Goal: Task Accomplishment & Management: Complete application form

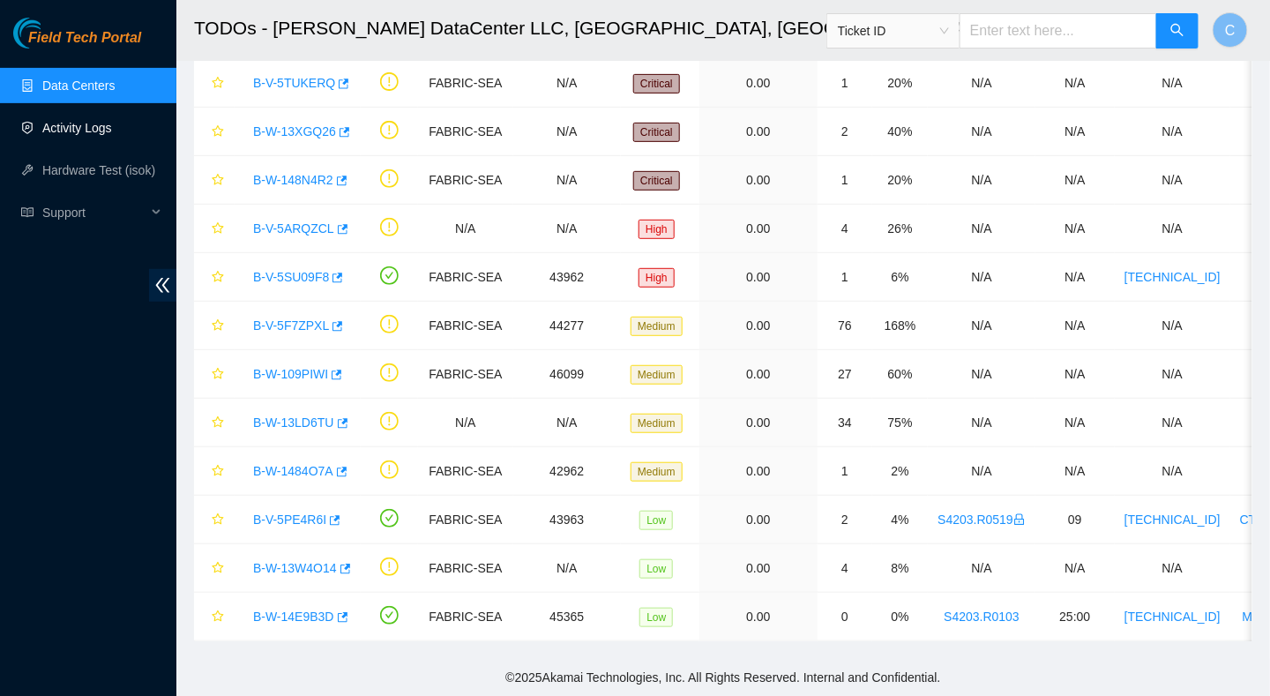
scroll to position [215, 0]
click at [79, 131] on link "Activity Logs" at bounding box center [77, 128] width 70 height 14
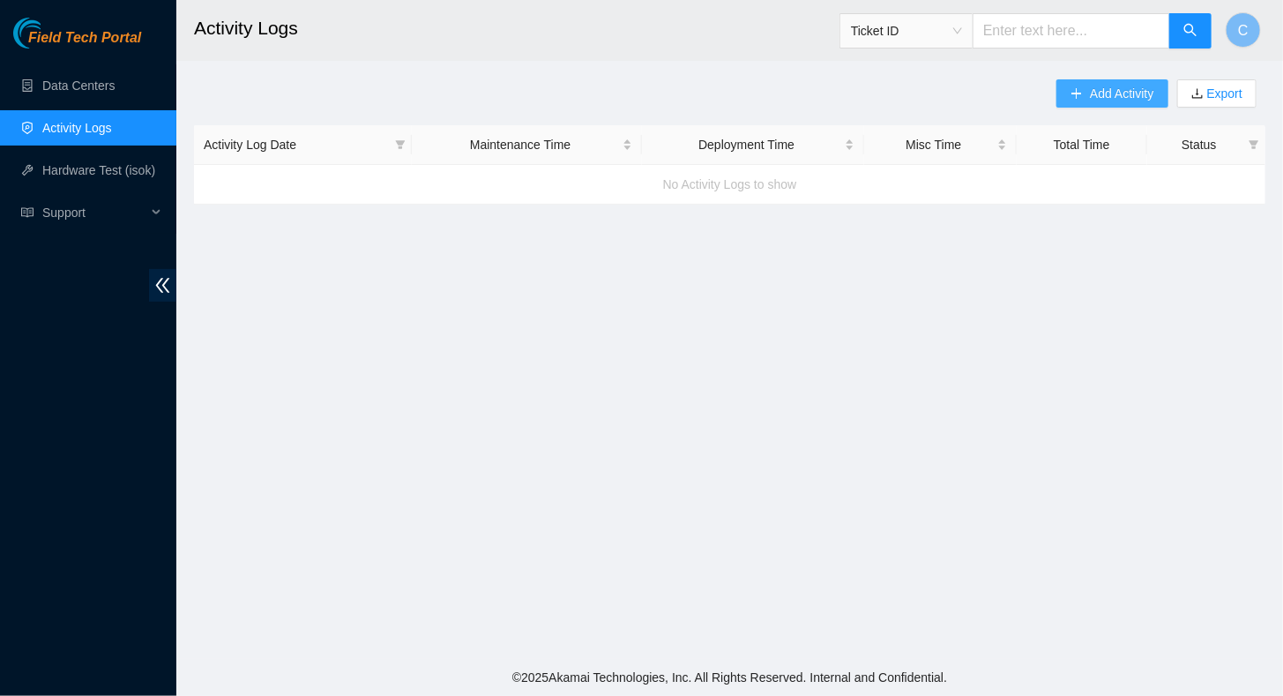
click at [1092, 94] on span "Add Activity" at bounding box center [1122, 93] width 64 height 19
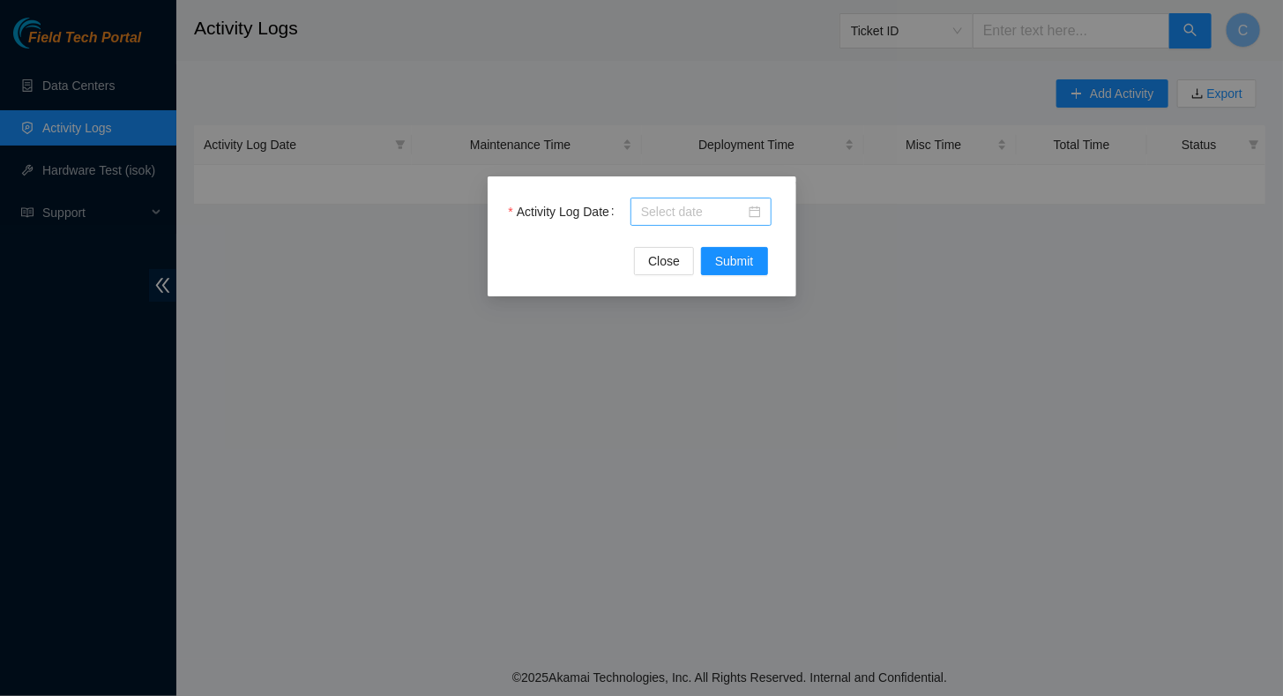
click at [691, 206] on input "Activity Log Date" at bounding box center [693, 211] width 104 height 19
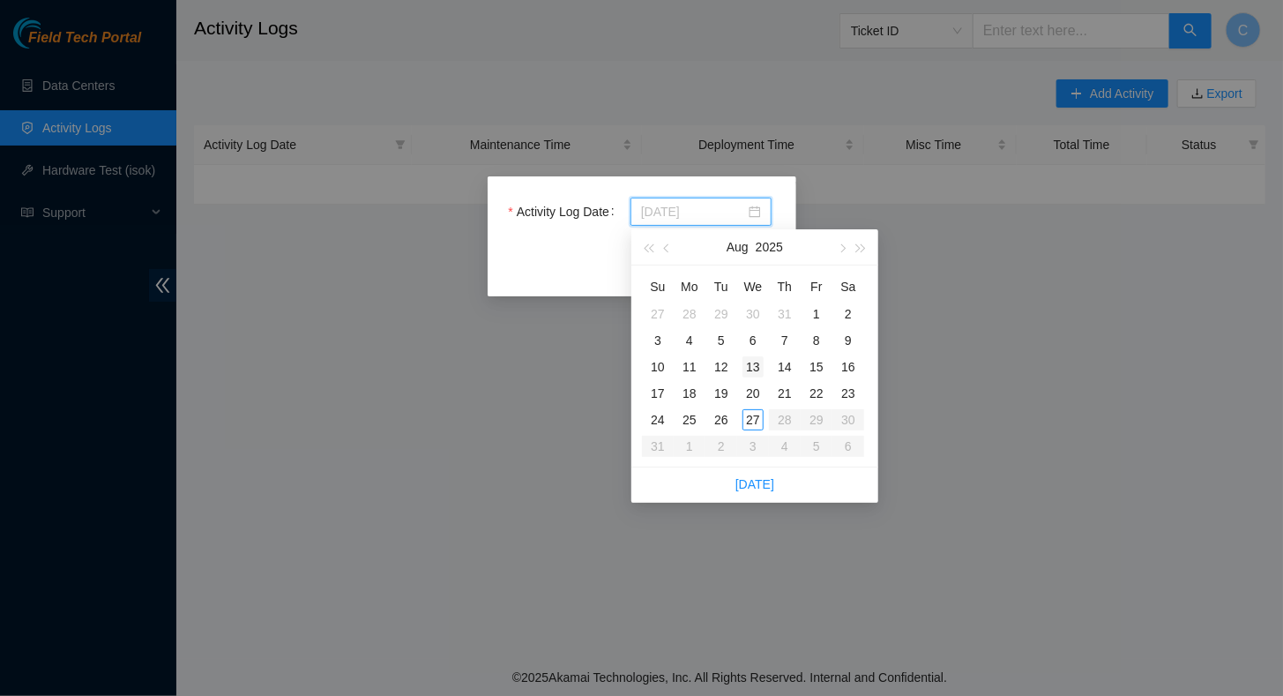
type input "[DATE]"
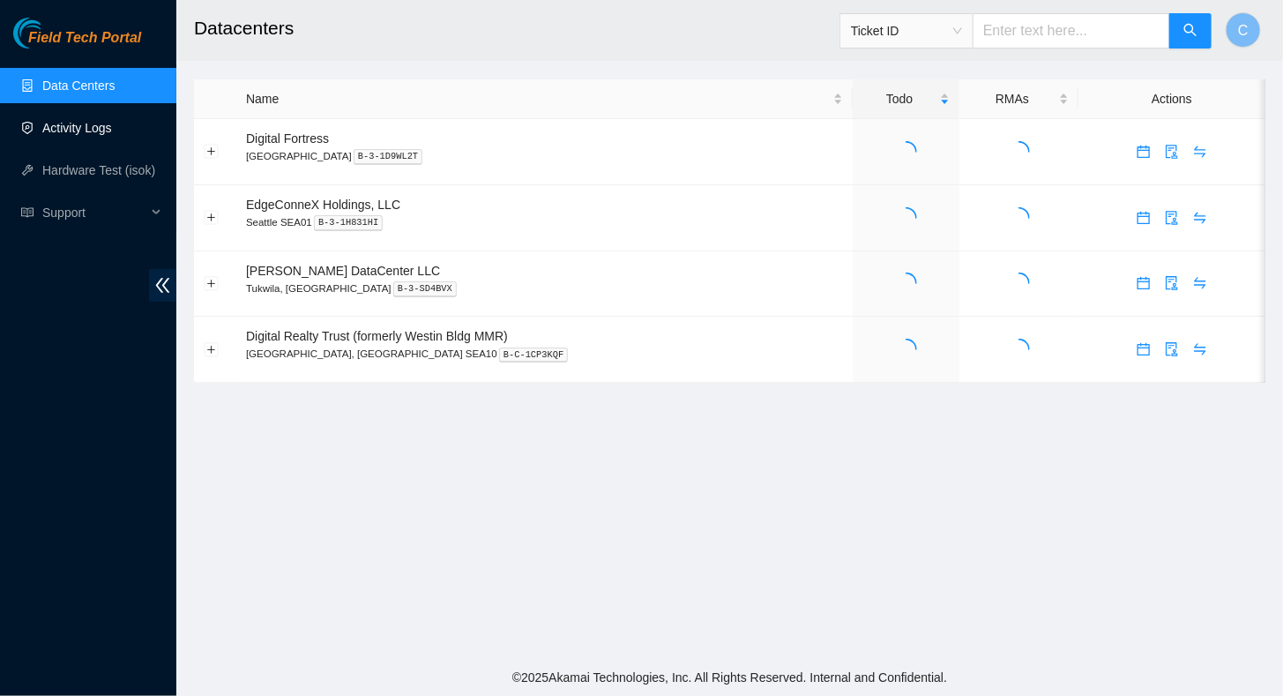
click at [75, 131] on link "Activity Logs" at bounding box center [77, 128] width 70 height 14
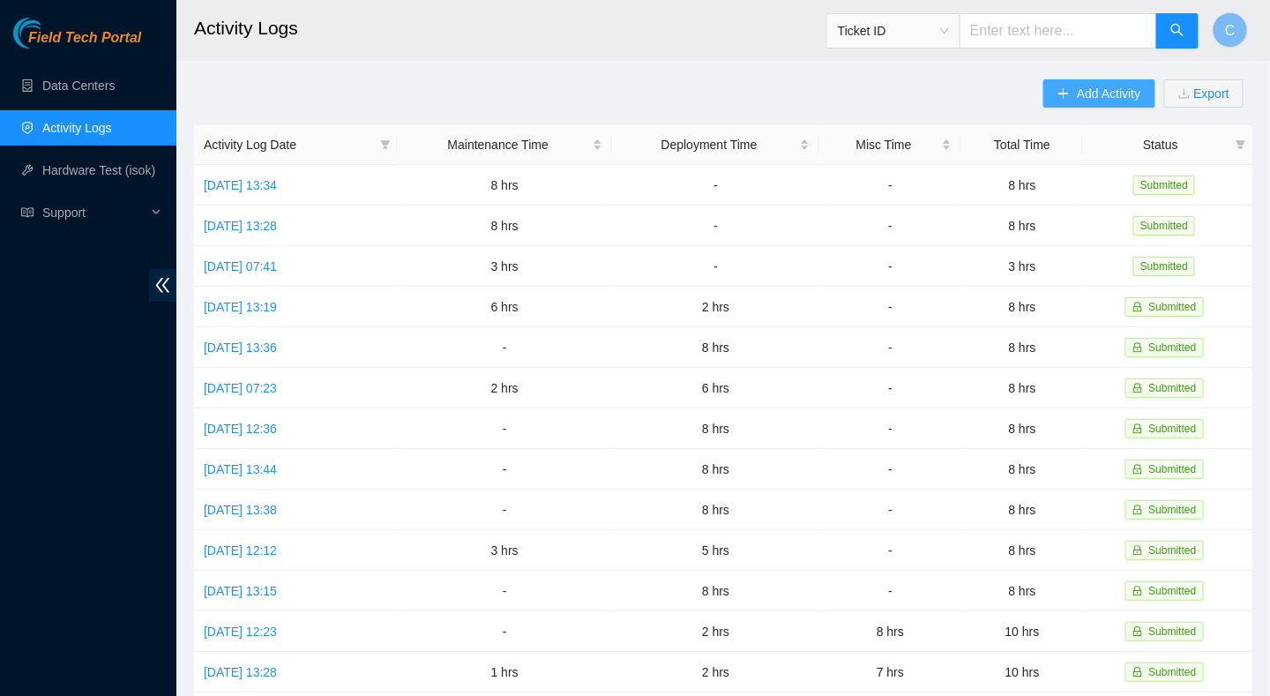
click at [1091, 95] on span "Add Activity" at bounding box center [1109, 93] width 64 height 19
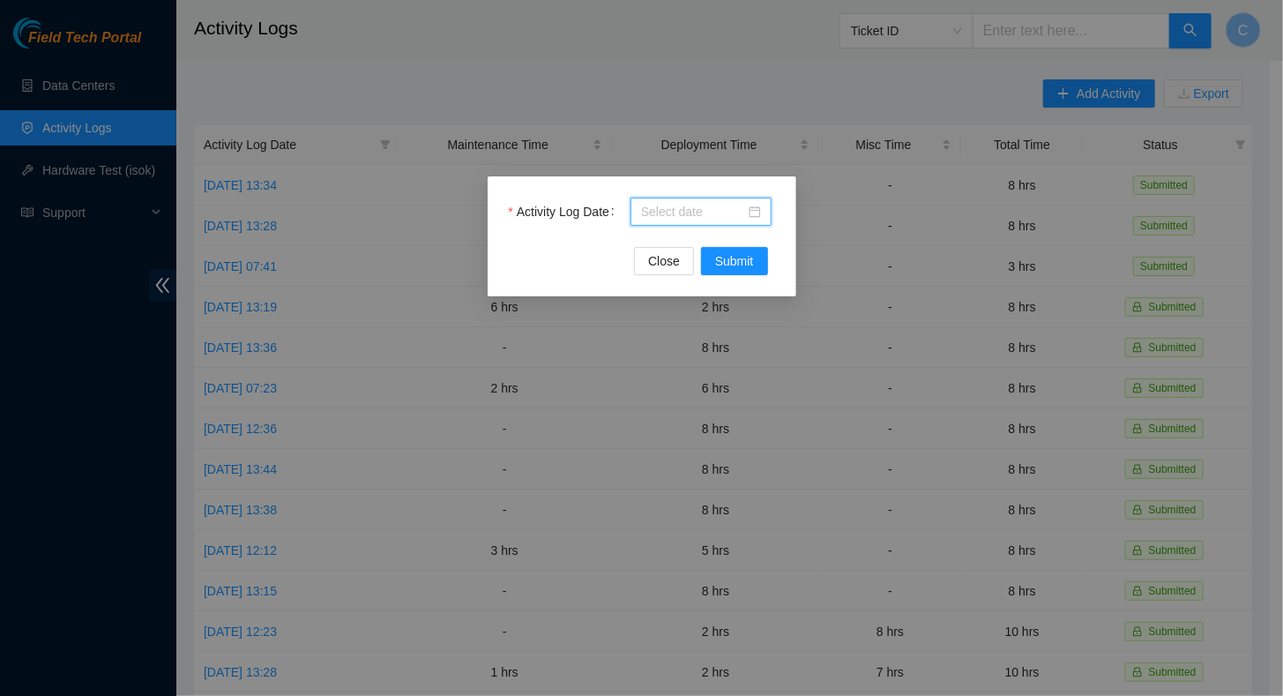
click at [702, 206] on input "Activity Log Date" at bounding box center [693, 211] width 104 height 19
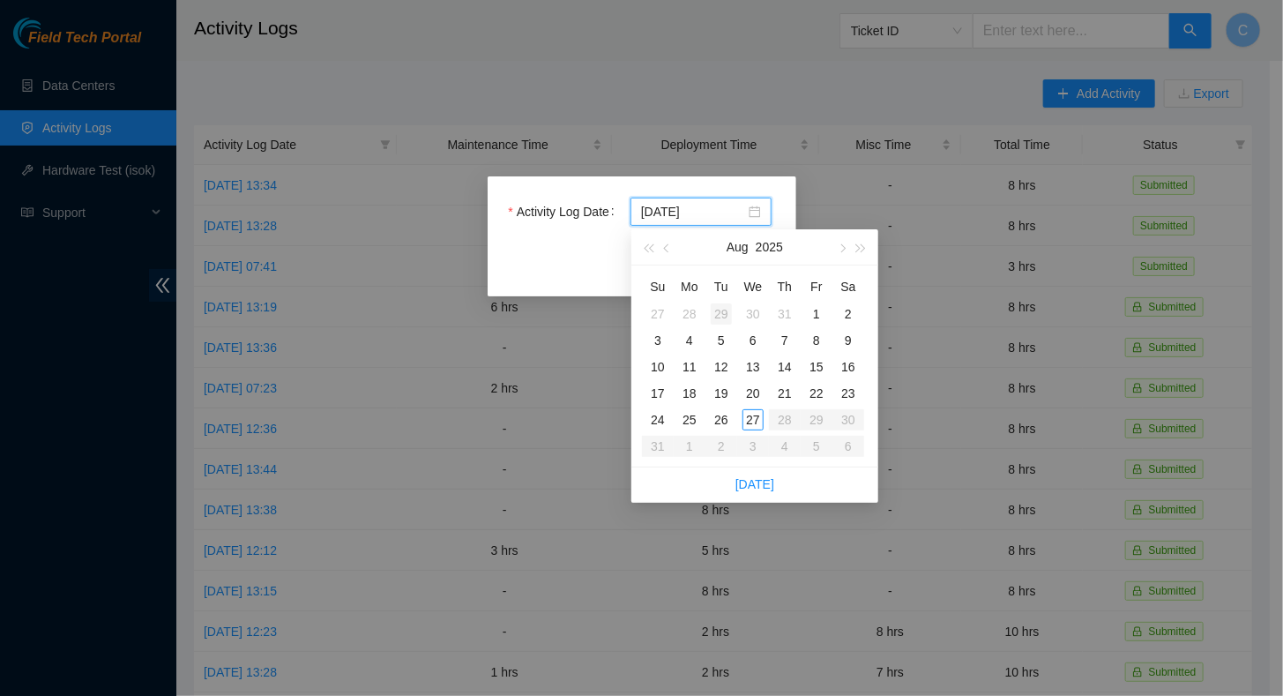
type input "[DATE]"
click at [756, 425] on div "27" at bounding box center [753, 419] width 21 height 21
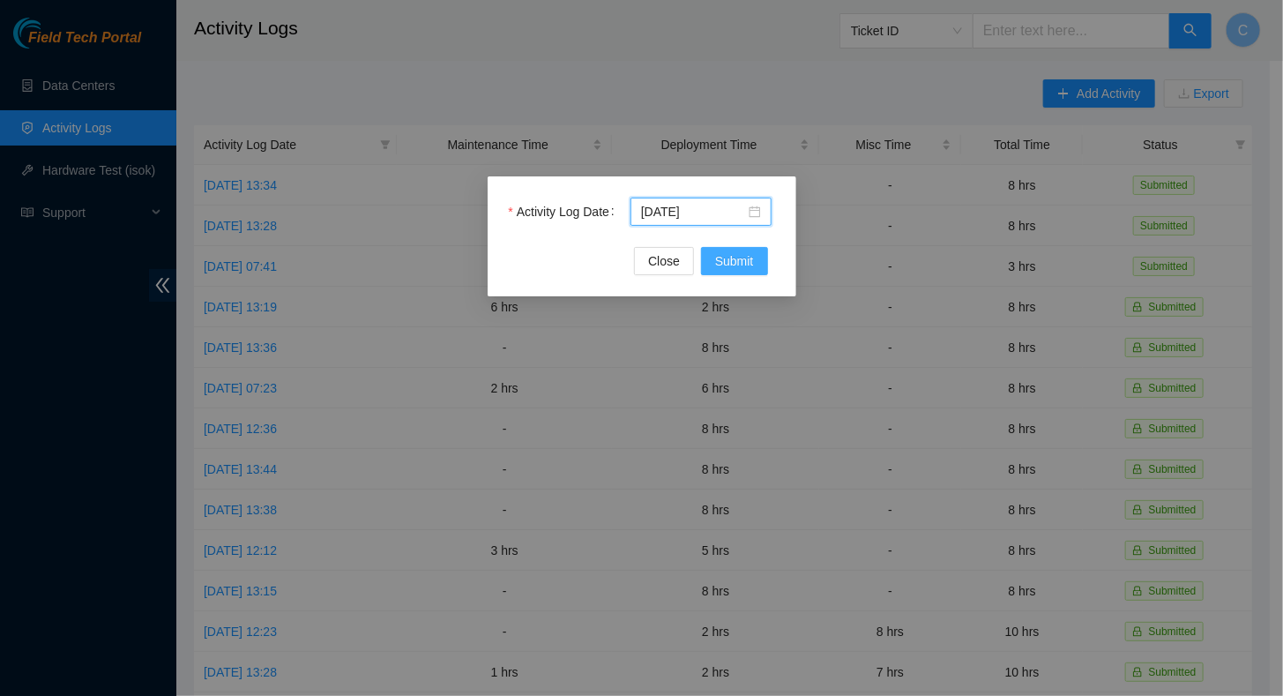
click at [735, 265] on span "Submit" at bounding box center [734, 260] width 39 height 19
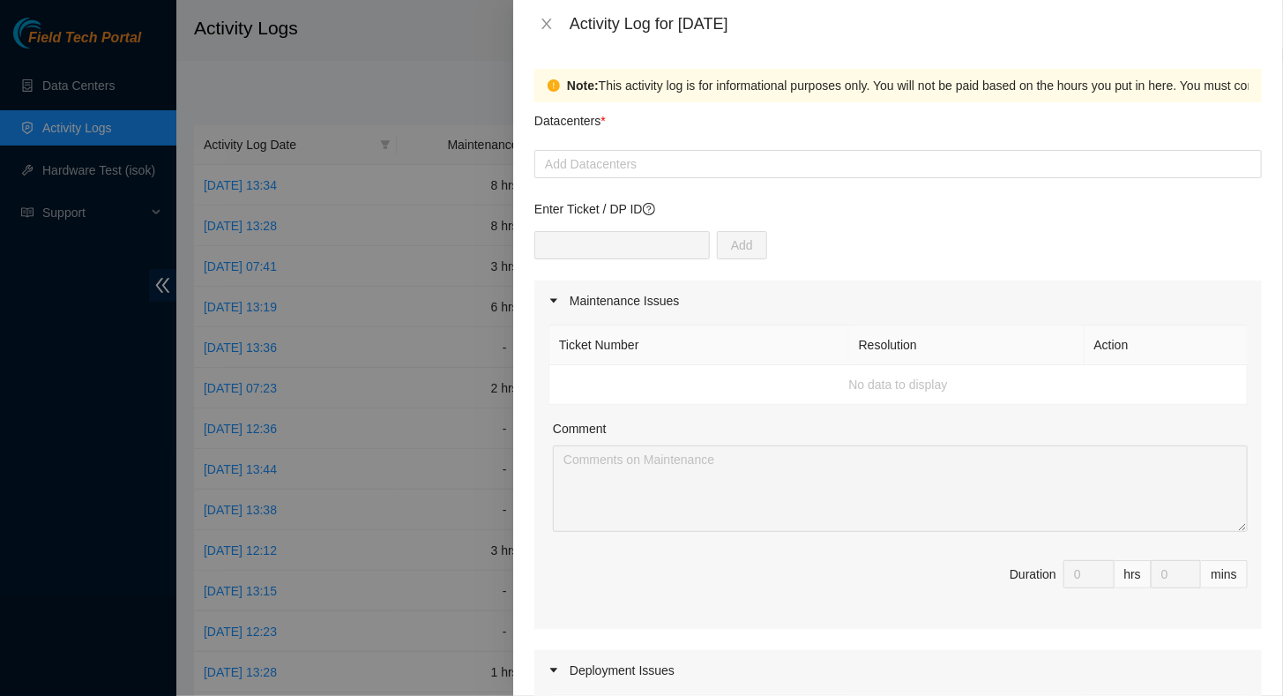
click at [756, 295] on div "Maintenance Issues" at bounding box center [899, 300] width 728 height 41
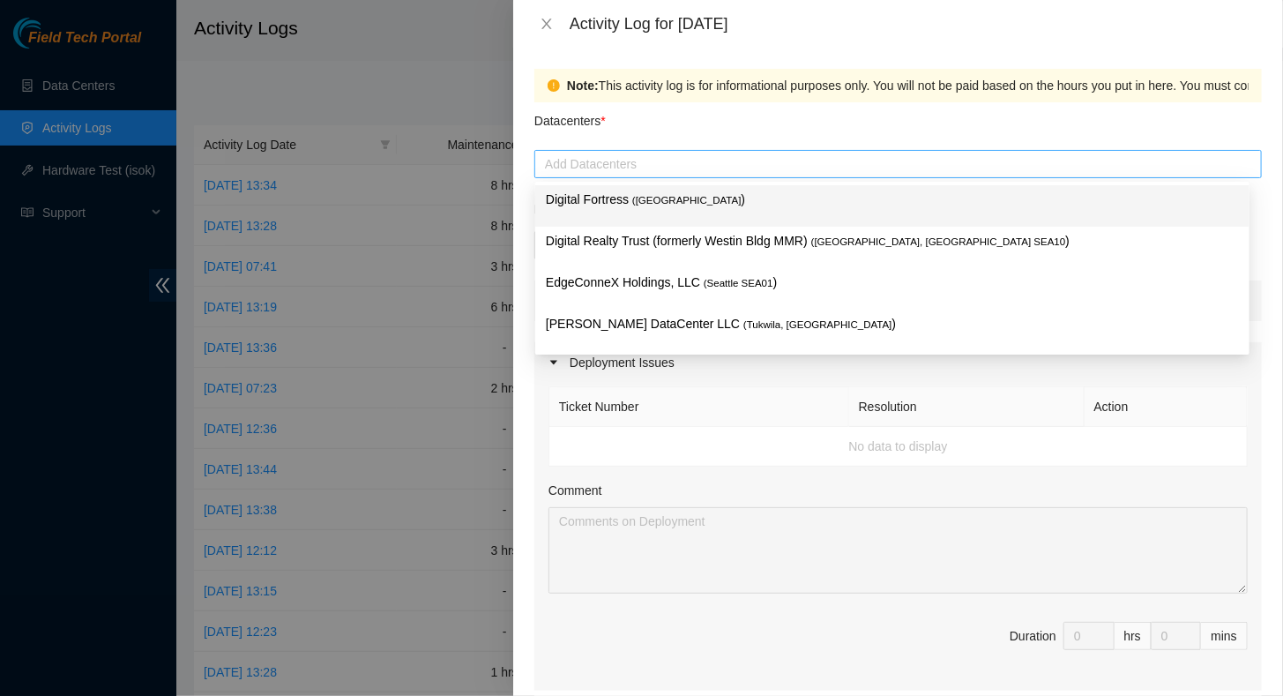
click at [609, 155] on div at bounding box center [898, 163] width 719 height 21
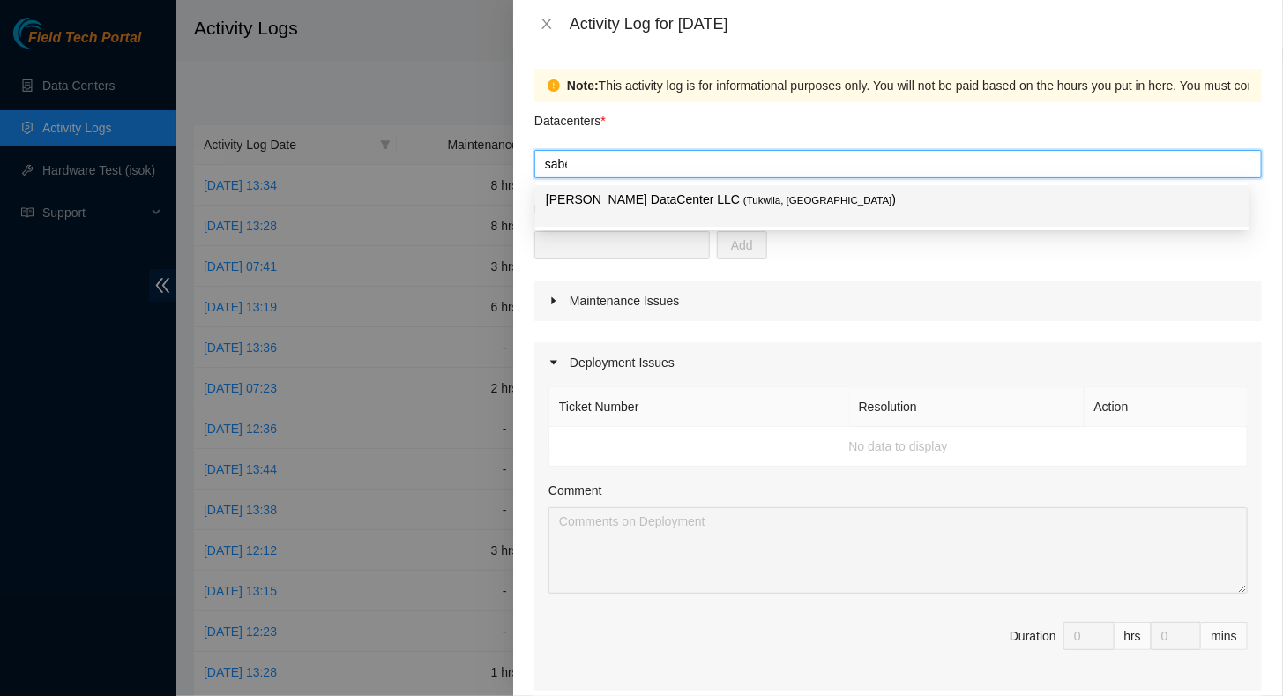
type input "[PERSON_NAME]"
click at [639, 192] on p "[PERSON_NAME] DataCenter LLC ( [GEOGRAPHIC_DATA], [GEOGRAPHIC_DATA] )" at bounding box center [892, 200] width 693 height 20
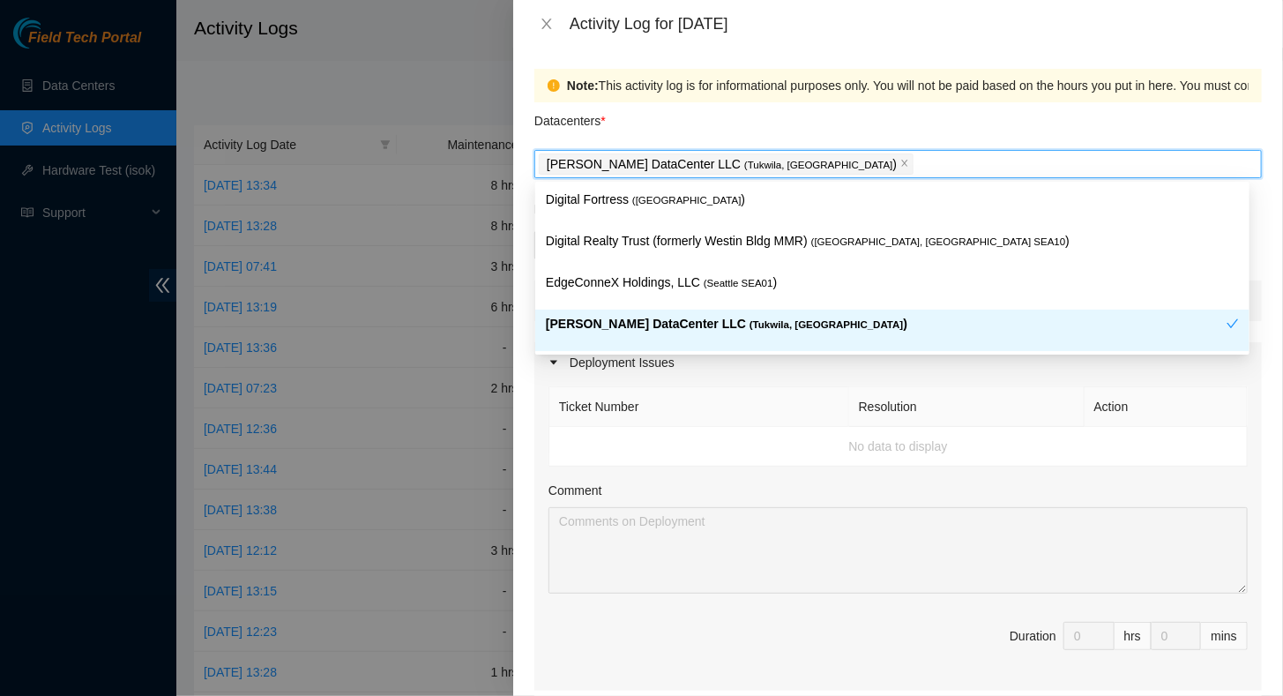
click at [615, 325] on p "[PERSON_NAME] DataCenter LLC ( [GEOGRAPHIC_DATA], [GEOGRAPHIC_DATA] )" at bounding box center [886, 324] width 681 height 20
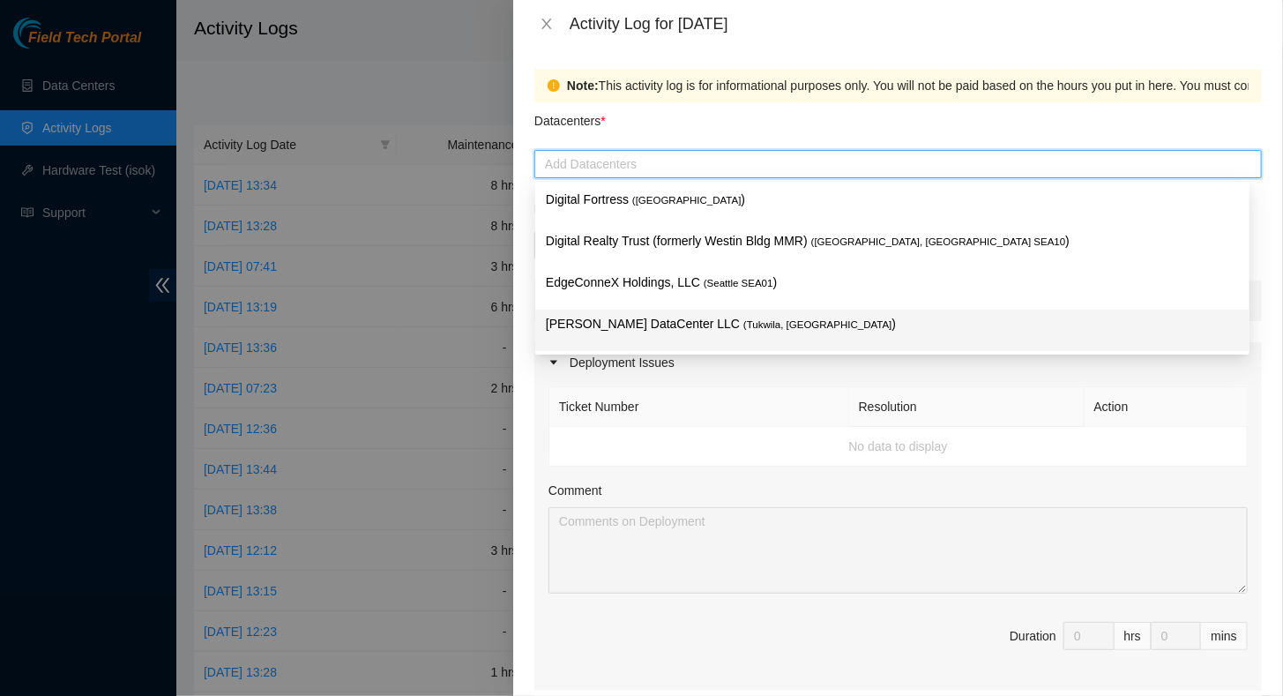
click at [615, 325] on p "[PERSON_NAME] DataCenter LLC ( [GEOGRAPHIC_DATA], [GEOGRAPHIC_DATA] )" at bounding box center [892, 324] width 693 height 20
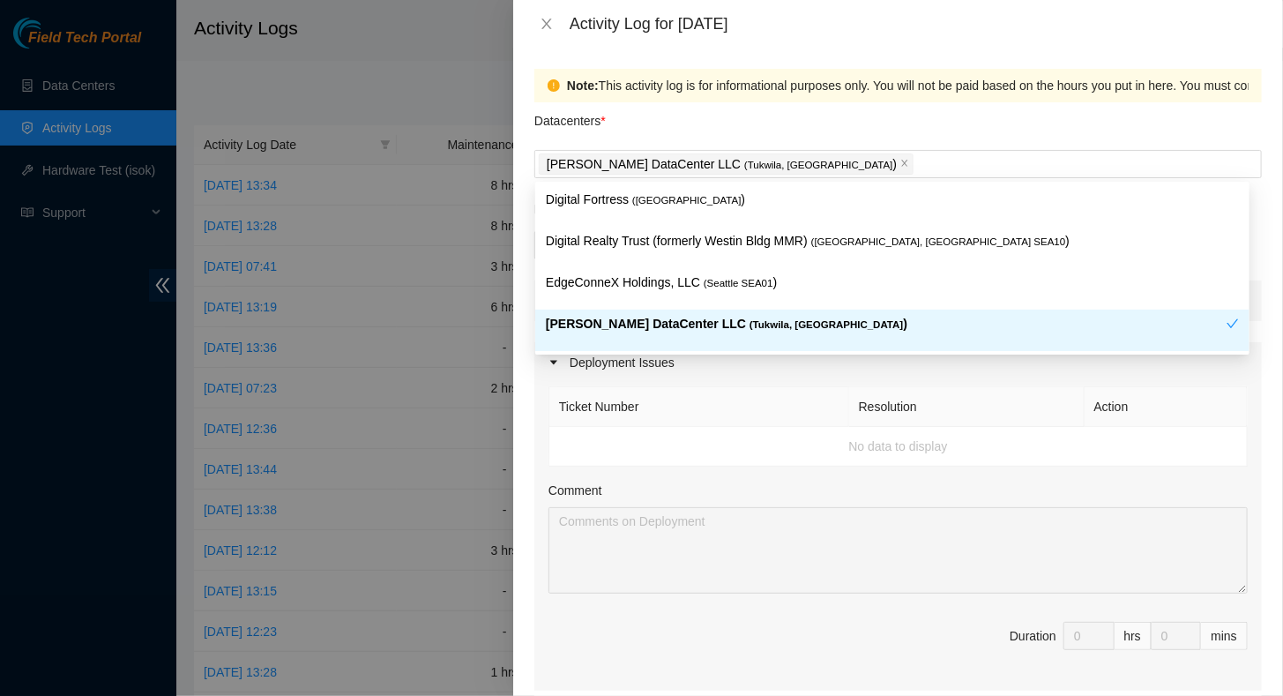
click at [743, 405] on th "Ticket Number" at bounding box center [700, 407] width 300 height 40
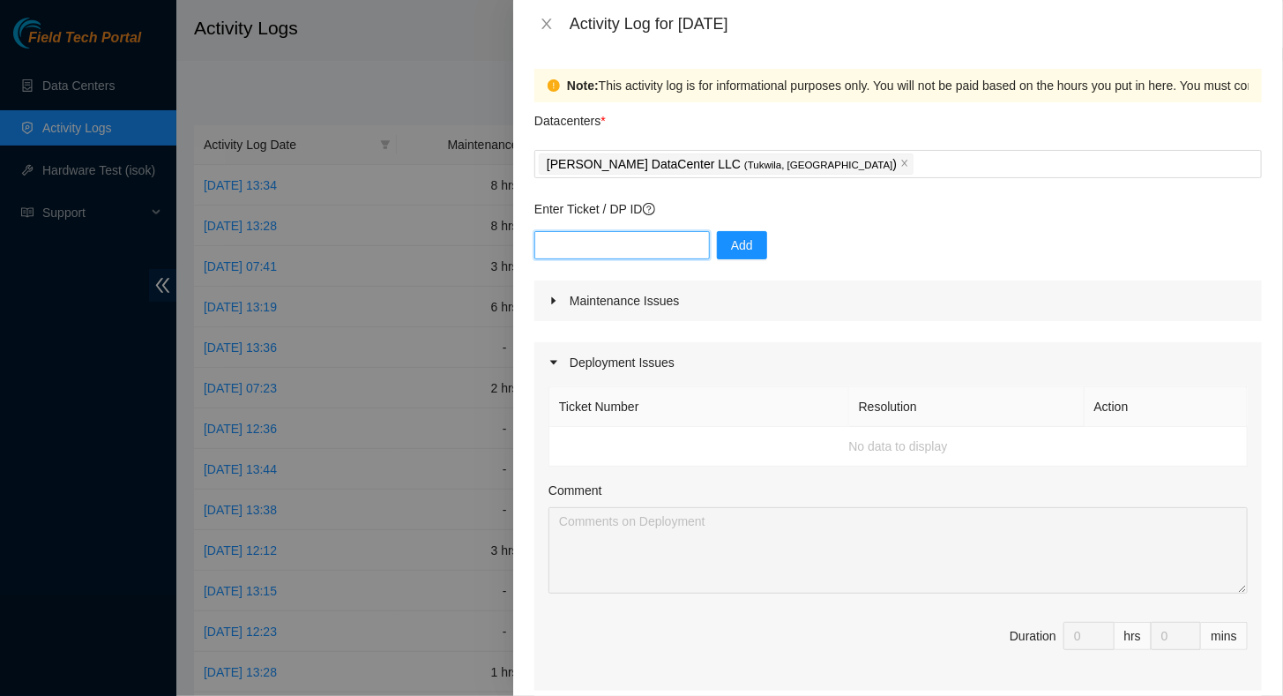
click at [563, 242] on input "text" at bounding box center [623, 245] width 176 height 28
paste input "B-V-5RI2PPK"
type input "B-V-5RI2PPK"
click at [731, 246] on span "Add" at bounding box center [742, 245] width 22 height 19
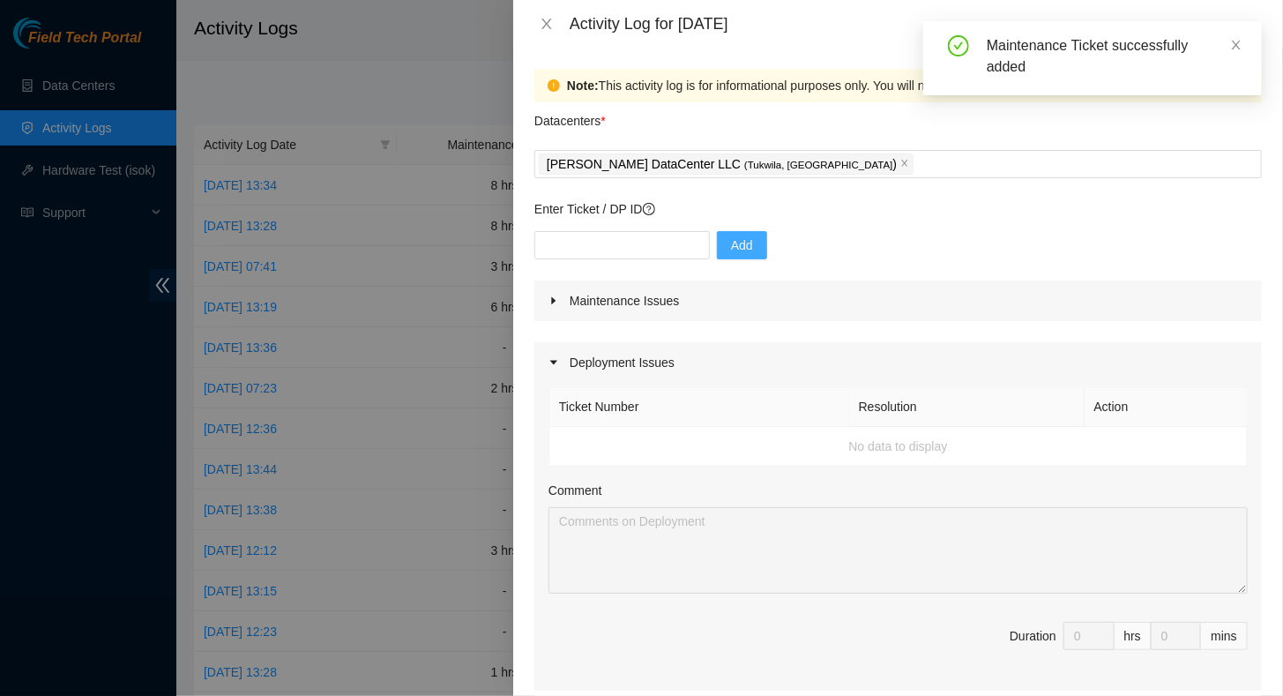
click at [555, 305] on icon "caret-right" at bounding box center [554, 300] width 11 height 11
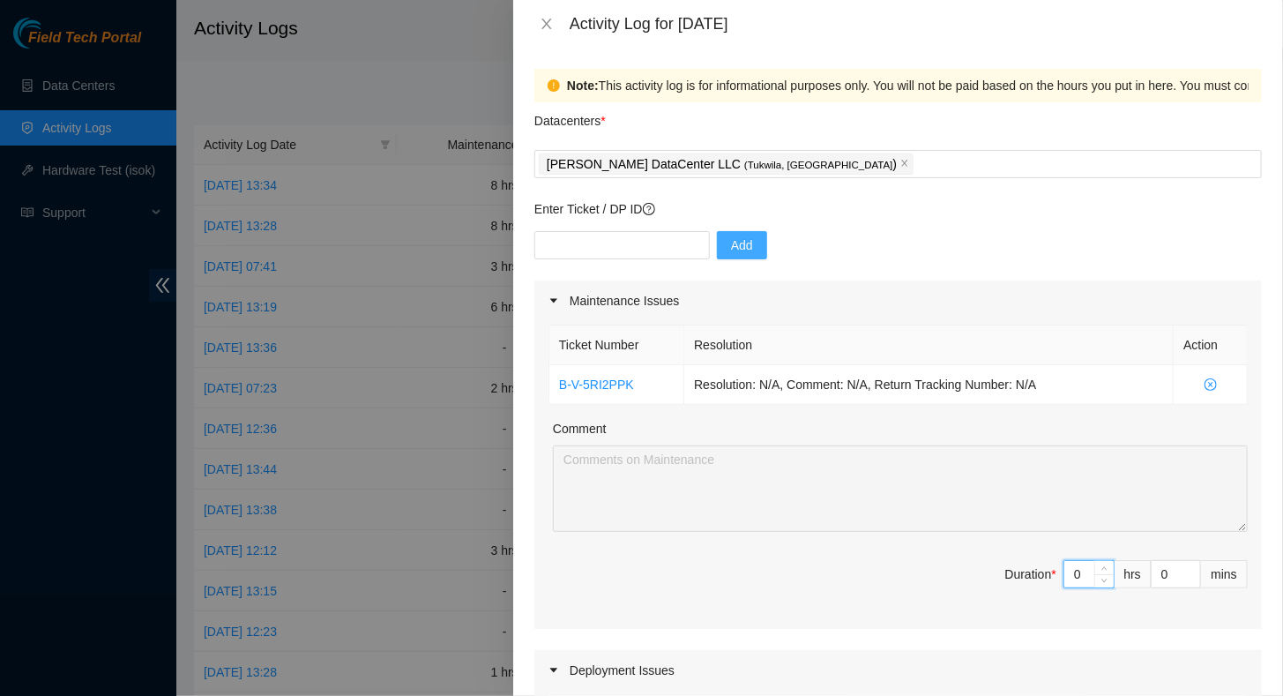
drag, startPoint x: 1067, startPoint y: 574, endPoint x: 1047, endPoint y: 574, distance: 20.3
click at [1047, 574] on span "Duration * 0 hrs 0 mins" at bounding box center [898, 584] width 699 height 49
type input "8"
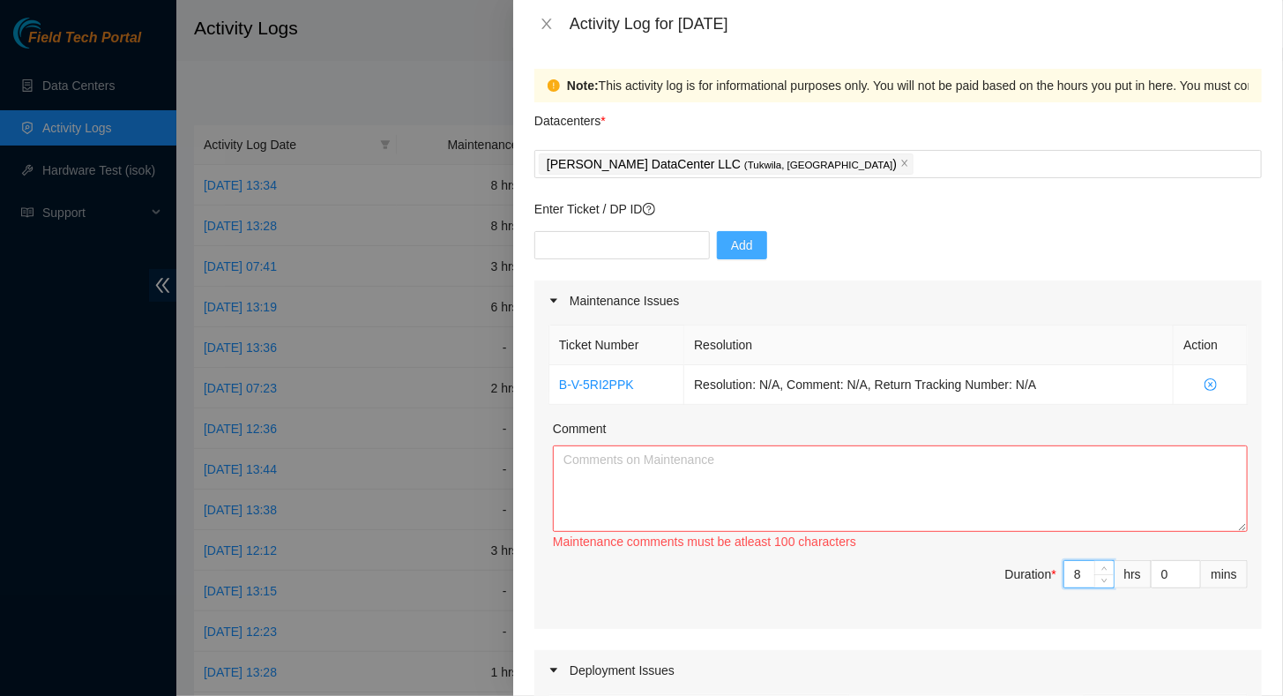
type input "8"
click at [632, 476] on textarea "Comment" at bounding box center [900, 488] width 695 height 86
paste textarea "FT Tracking T# B-V-5RI2PPK Met with SM tech Puy at [GEOGRAPHIC_DATA] data cente…"
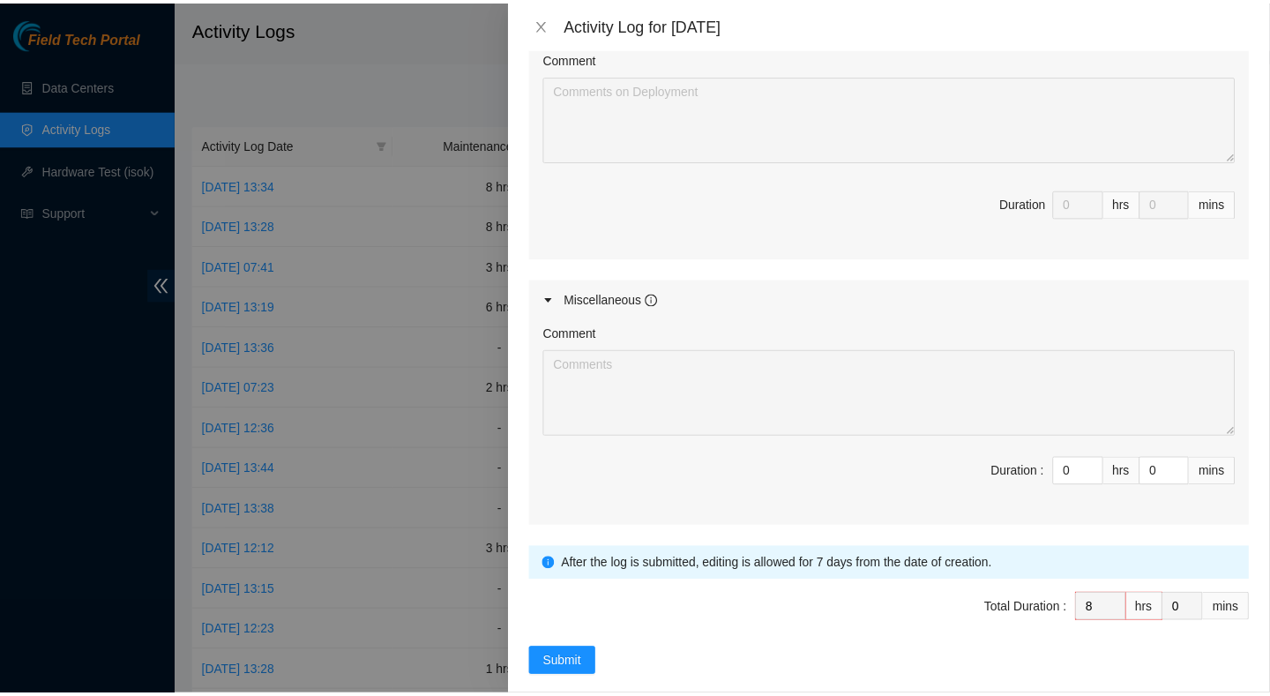
scroll to position [756, 0]
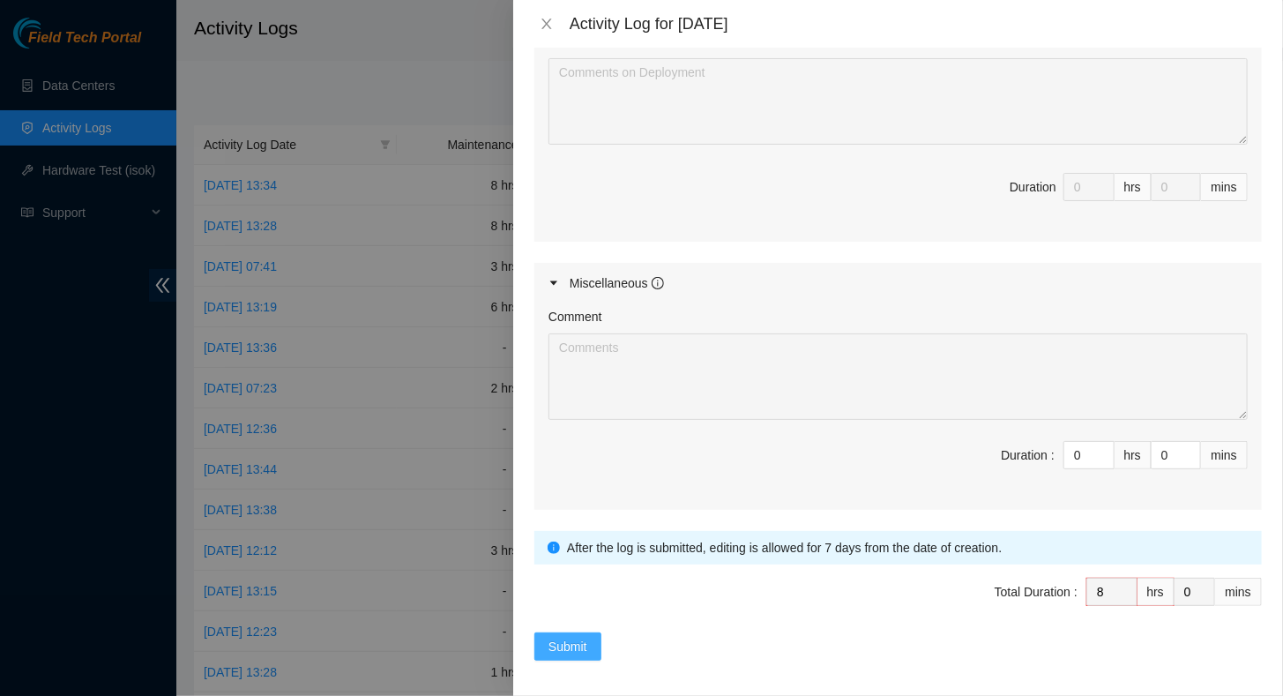
type textarea "FT Tracking T# B-V-5RI2PPK Met with SM tech Puy at [GEOGRAPHIC_DATA] data cente…"
click at [576, 646] on span "Submit" at bounding box center [568, 646] width 39 height 19
